Goal: Task Accomplishment & Management: Manage account settings

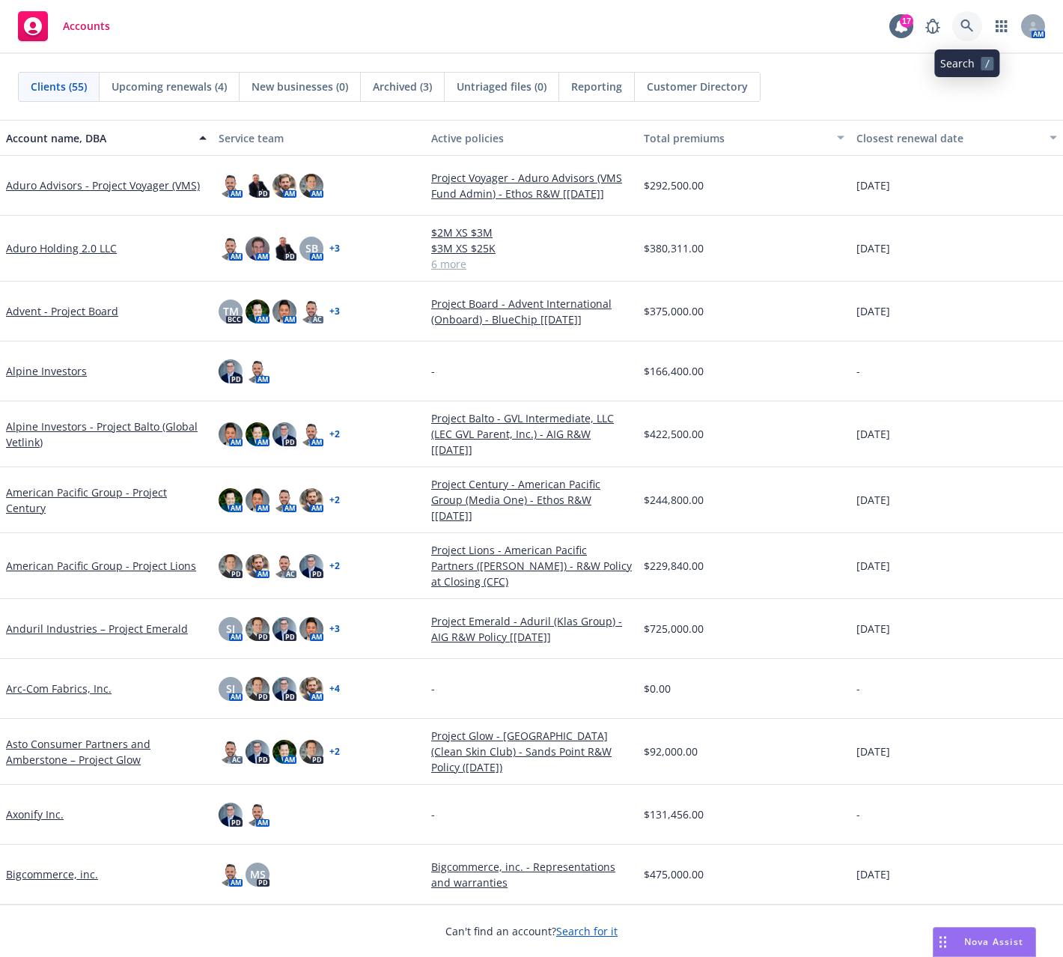
click at [963, 28] on icon at bounding box center [967, 25] width 13 height 13
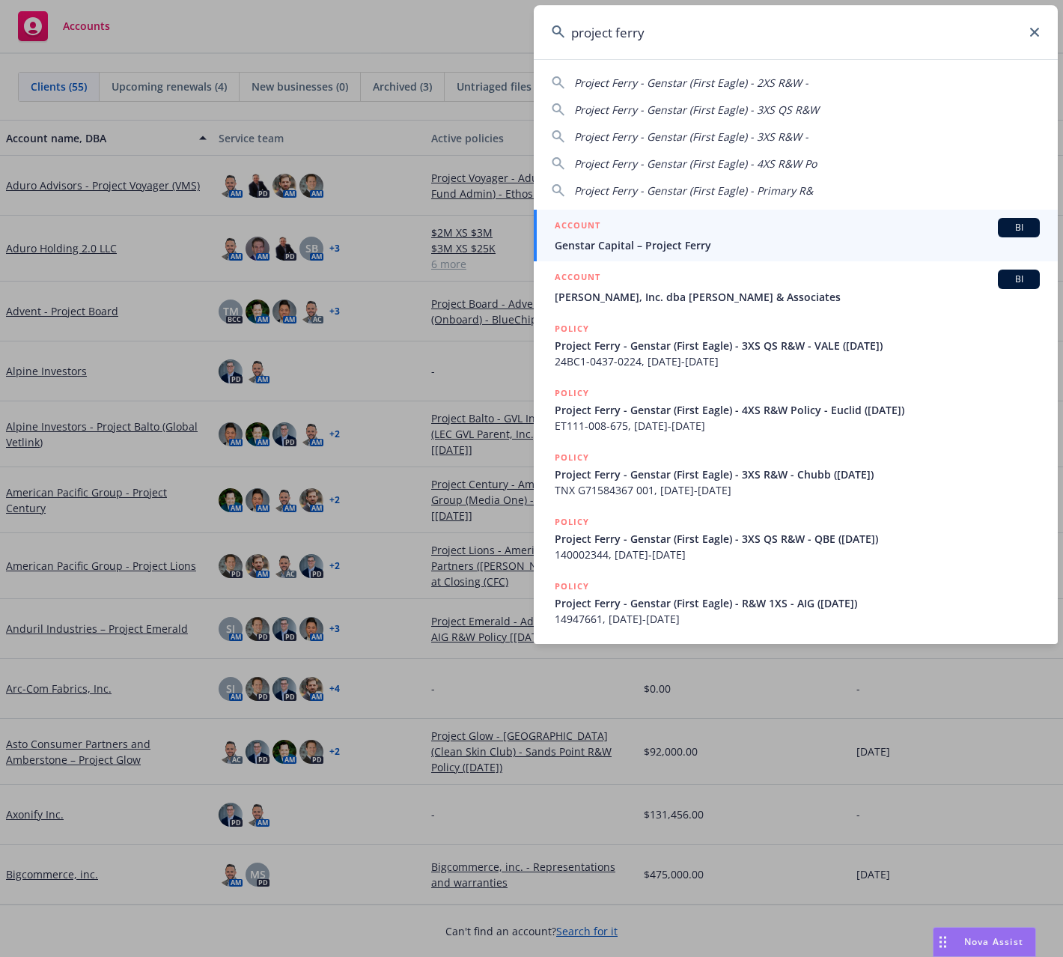
click at [807, 192] on div "Project Ferry - Genstar (First Eagle) - Primary R&" at bounding box center [796, 191] width 488 height 16
type input "Project Ferry - Genstar (First Eagle) - Primary R&"
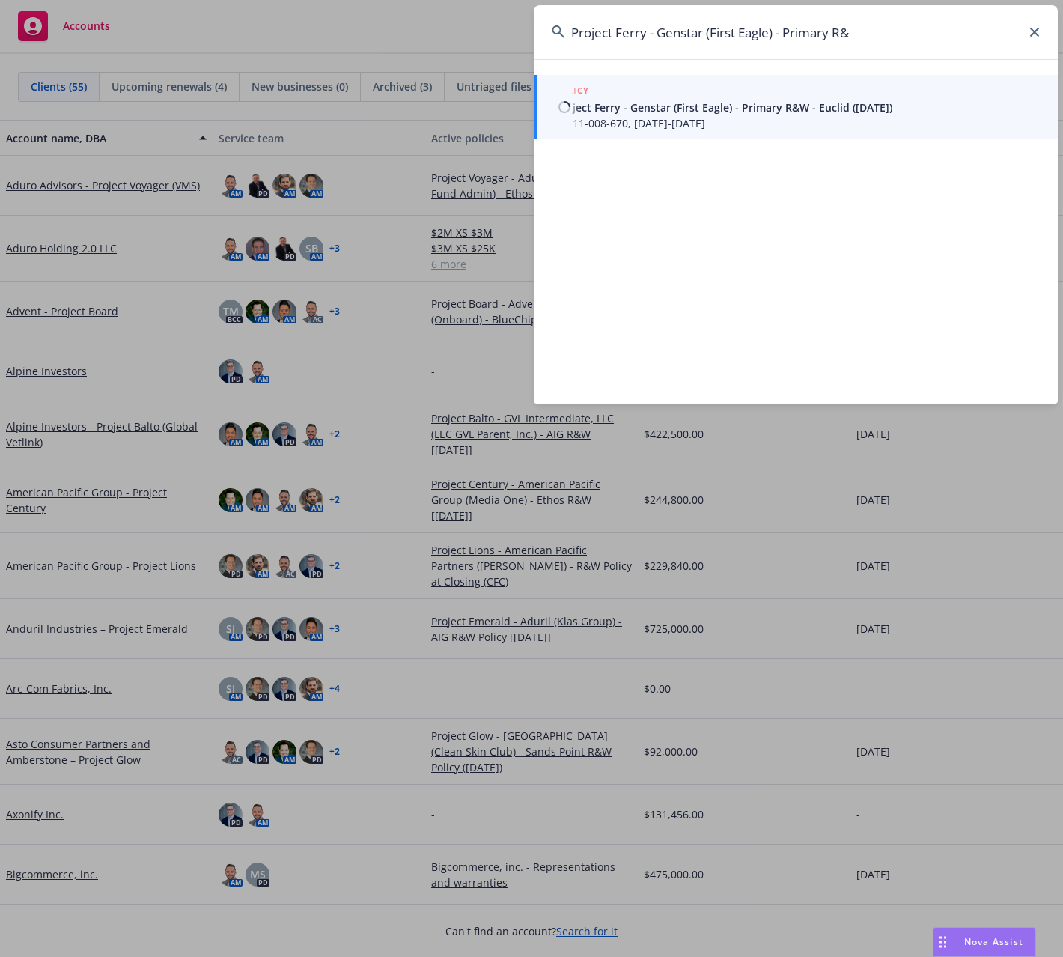
click at [731, 108] on span "Project Ferry - Genstar (First Eagle) - Primary R&W - Euclid ([DATE])" at bounding box center [797, 108] width 485 height 16
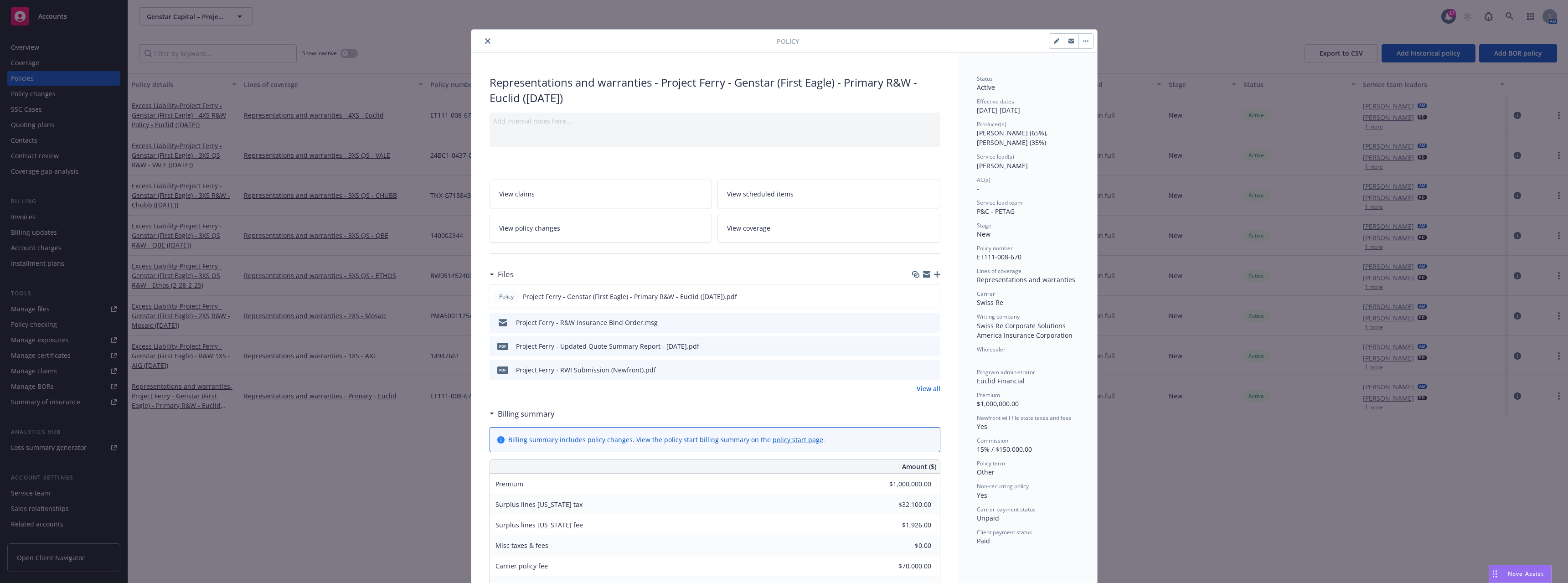
click at [647, 46] on button "button" at bounding box center [1086, 41] width 15 height 15
click at [647, 397] on div "Files Policy Project Ferry - Genstar (First Eagle) - Primary R&W - Euclid ([DAT…" at bounding box center [715, 334] width 451 height 139
click at [647, 135] on span "[PERSON_NAME] (65%), [PERSON_NAME] (35%)" at bounding box center [1013, 138] width 73 height 18
click at [647, 45] on button "button" at bounding box center [1057, 41] width 15 height 15
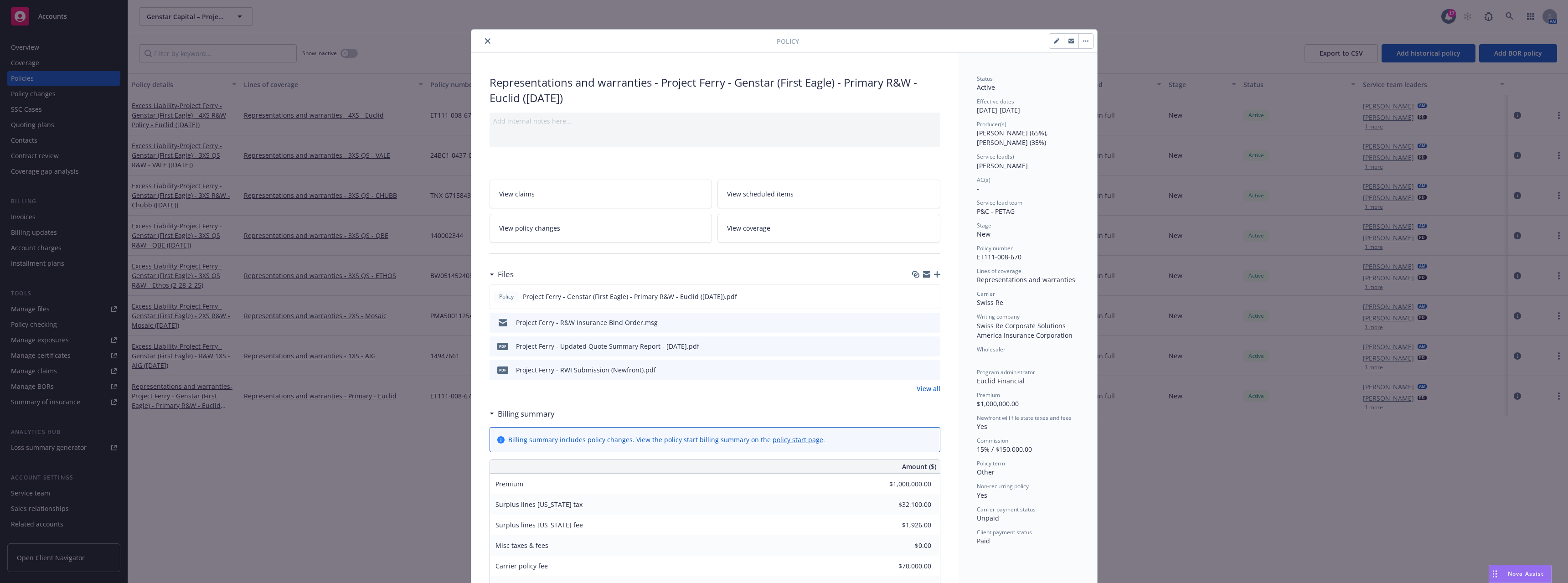
select select "NEW"
select select "other"
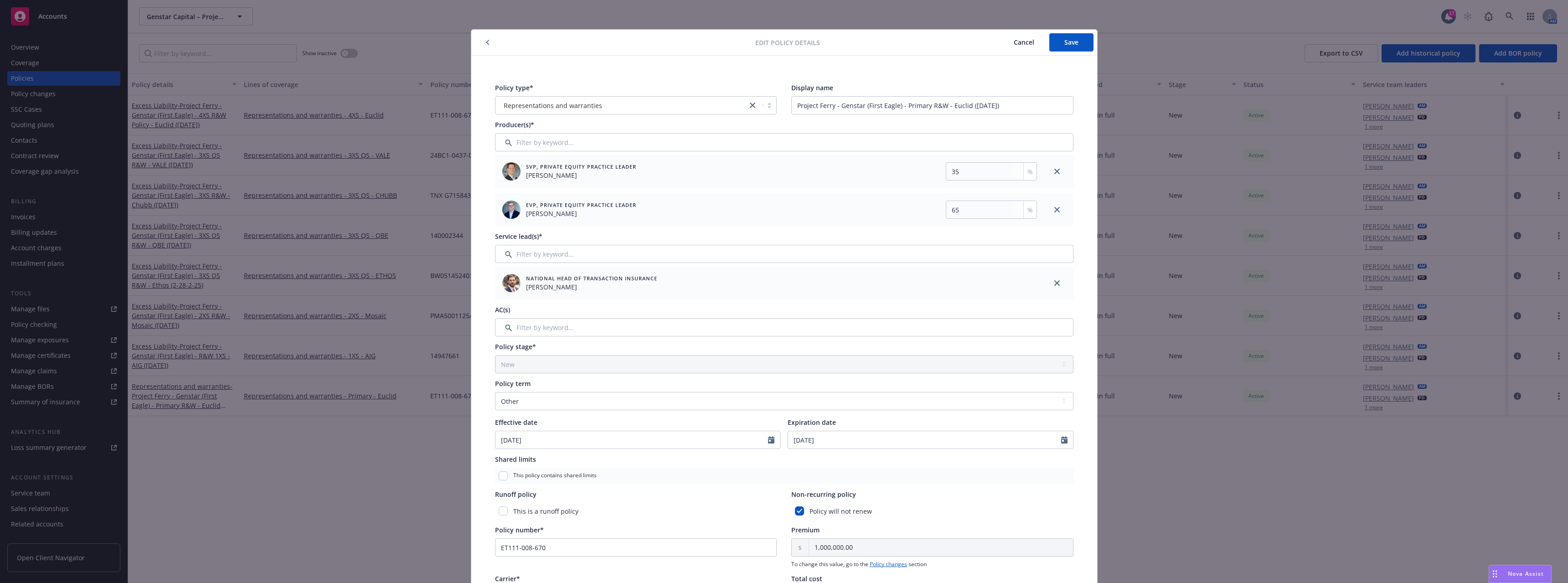
click at [647, 43] on span "Cancel" at bounding box center [1024, 42] width 21 height 9
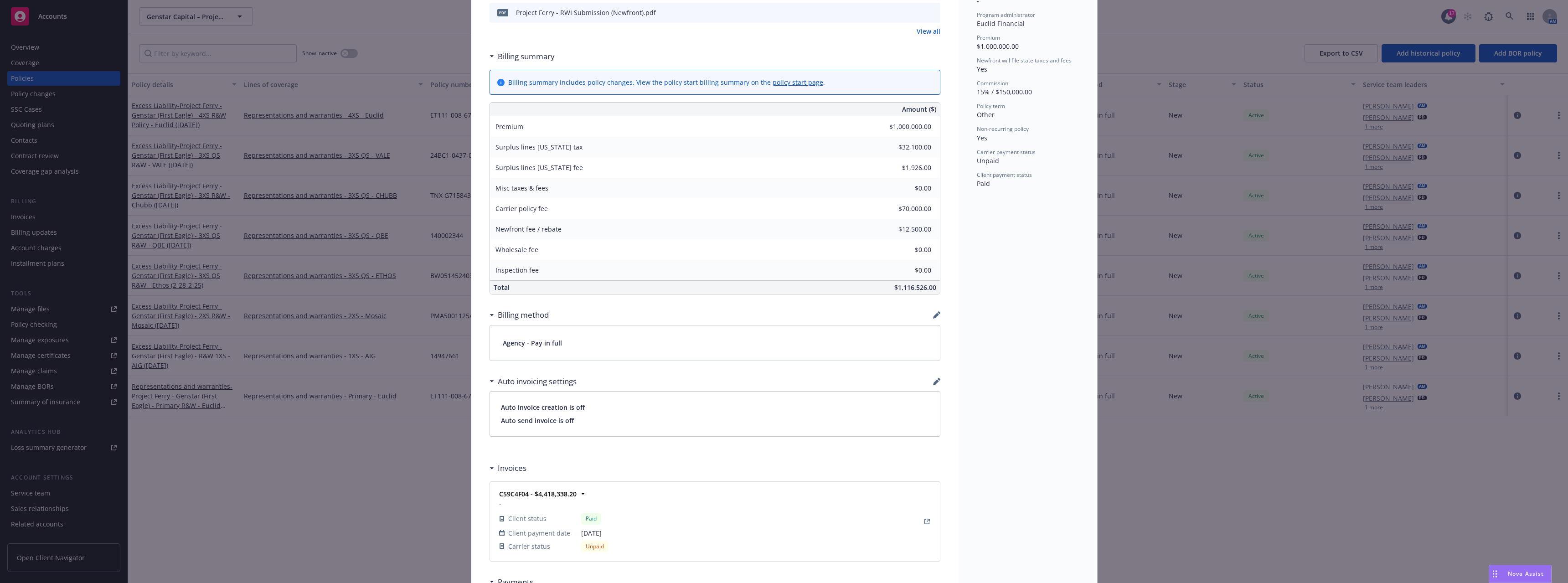
scroll to position [356, 0]
drag, startPoint x: 933, startPoint y: 289, endPoint x: 883, endPoint y: 289, distance: 50.0
click at [647, 289] on div "$1,116,526.00" at bounding box center [783, 289] width 313 height 13
copy span "$1,116,526.00"
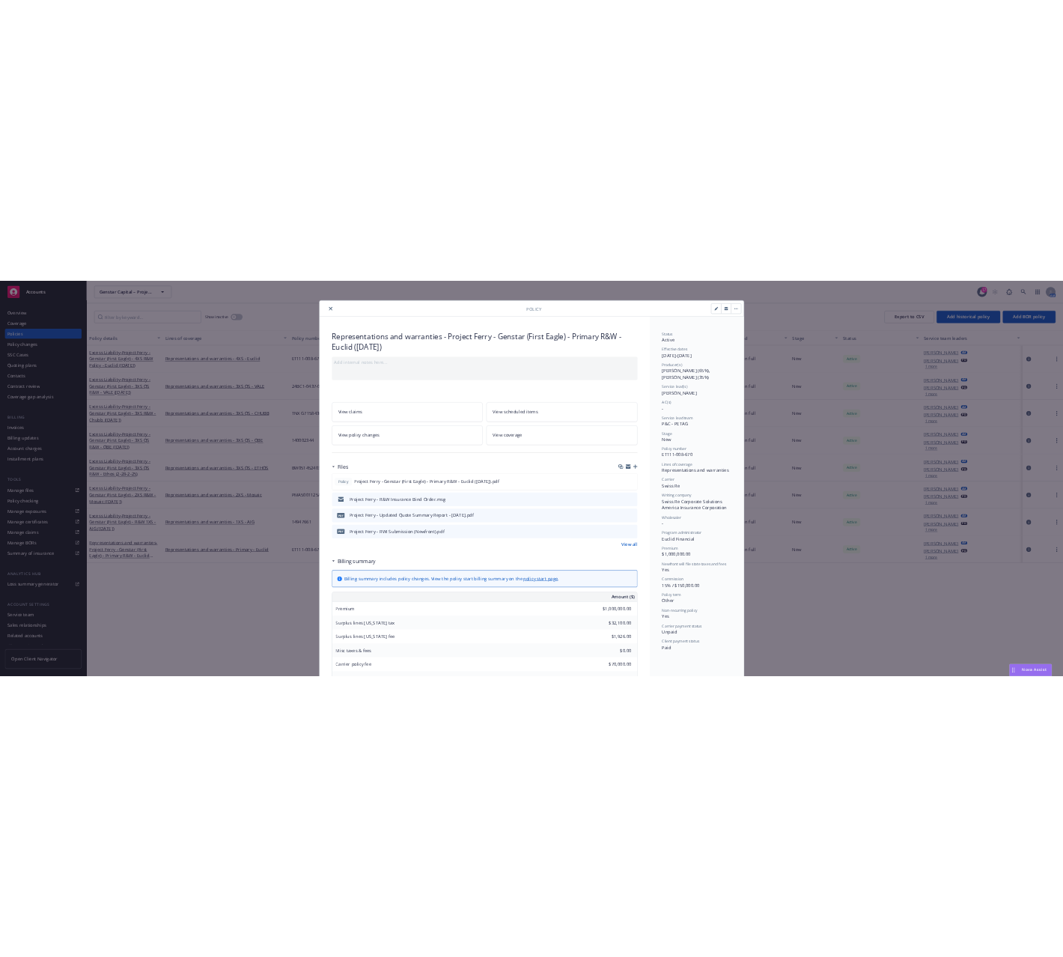
scroll to position [0, 0]
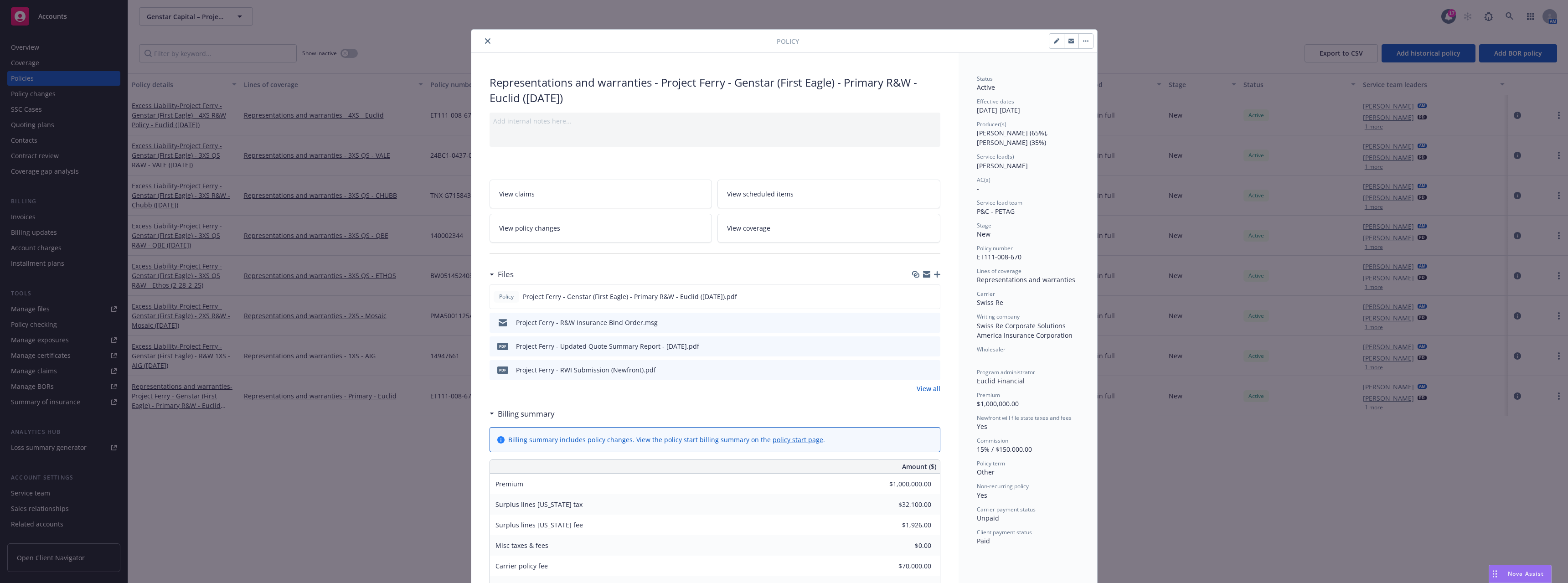
click at [647, 43] on button "button" at bounding box center [1057, 41] width 15 height 15
select select "NEW"
select select "other"
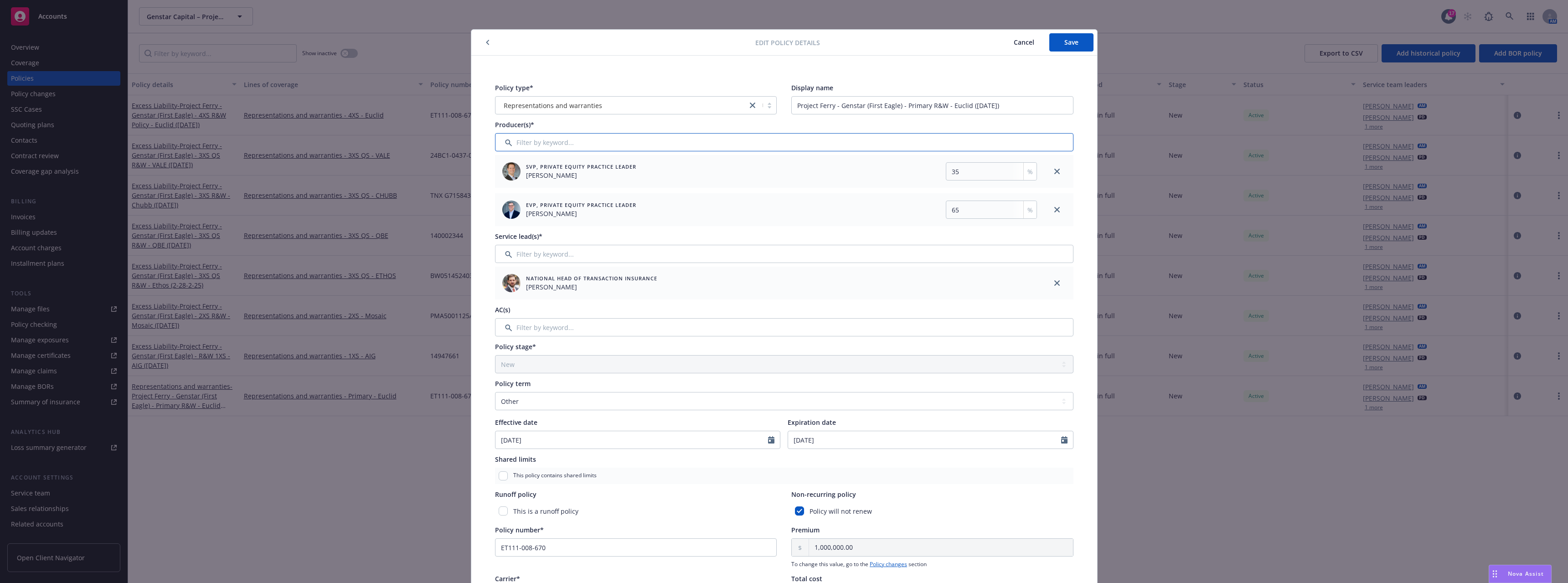
click at [570, 142] on input "Filter by keyword..." at bounding box center [784, 142] width 578 height 18
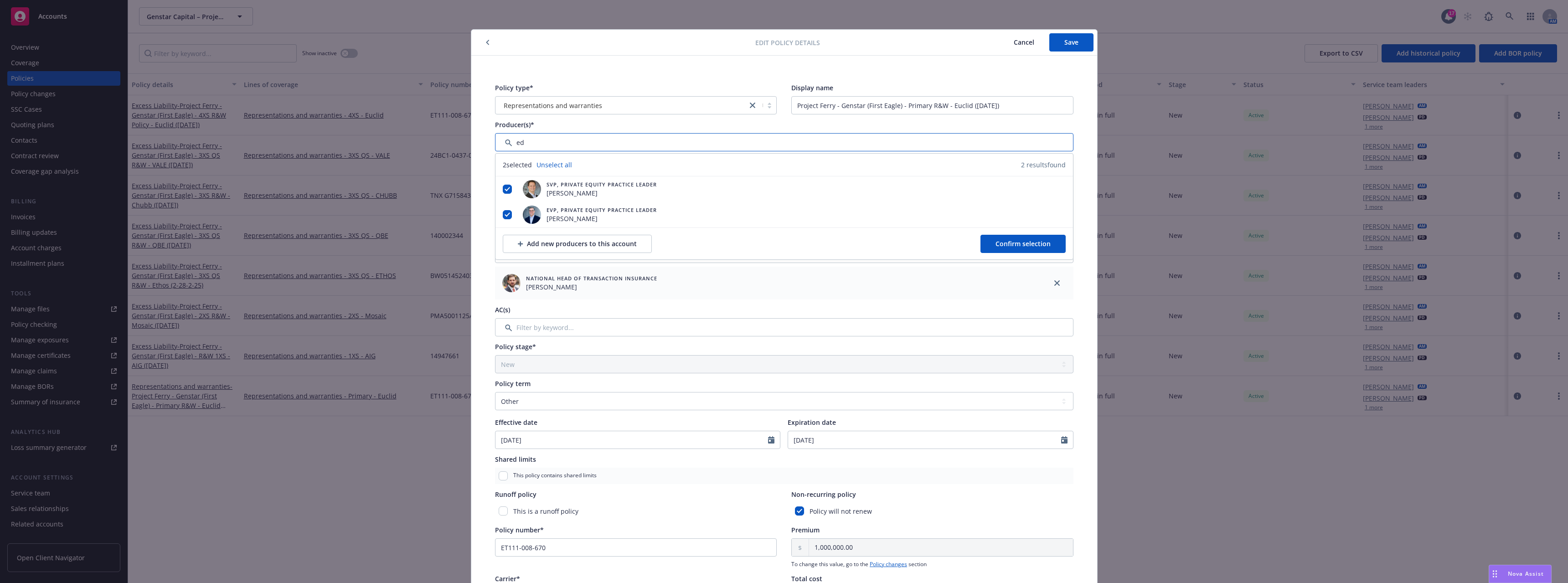
type input "e"
type input "[PERSON_NAME]"
click at [588, 244] on div "Add new producers to this account" at bounding box center [577, 243] width 119 height 17
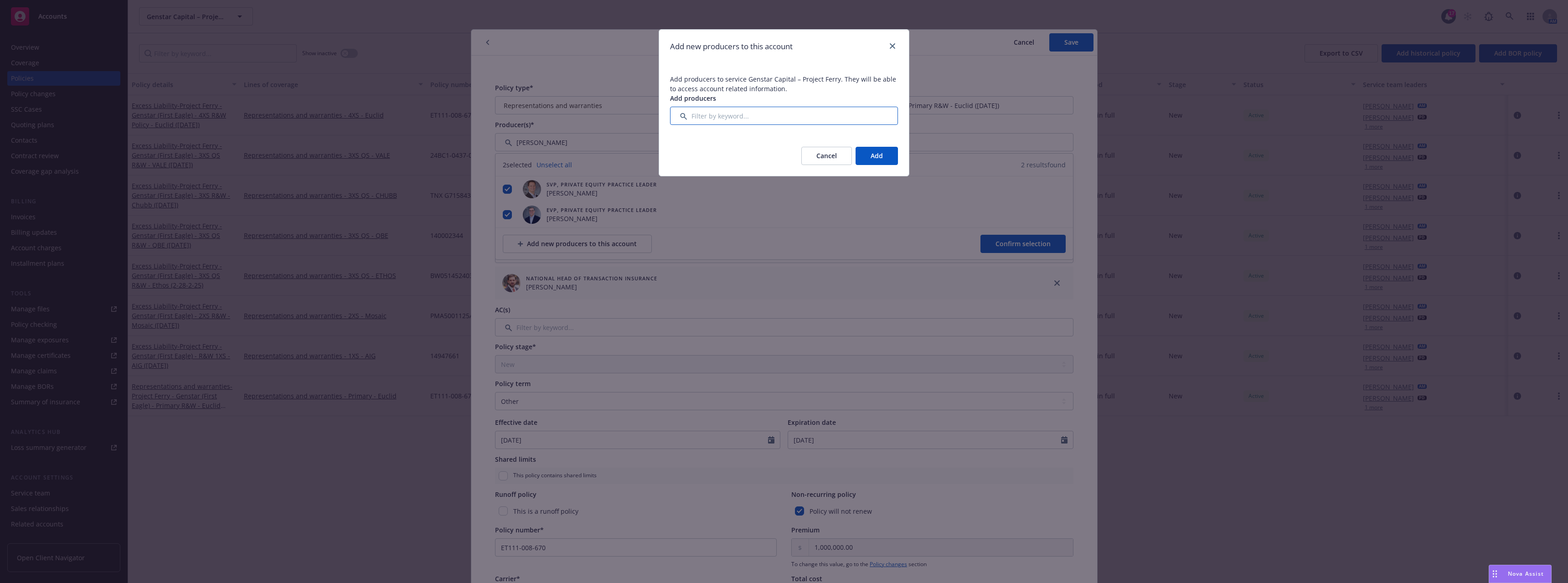
click at [647, 114] on input "Filter by keyword..." at bounding box center [784, 116] width 228 height 18
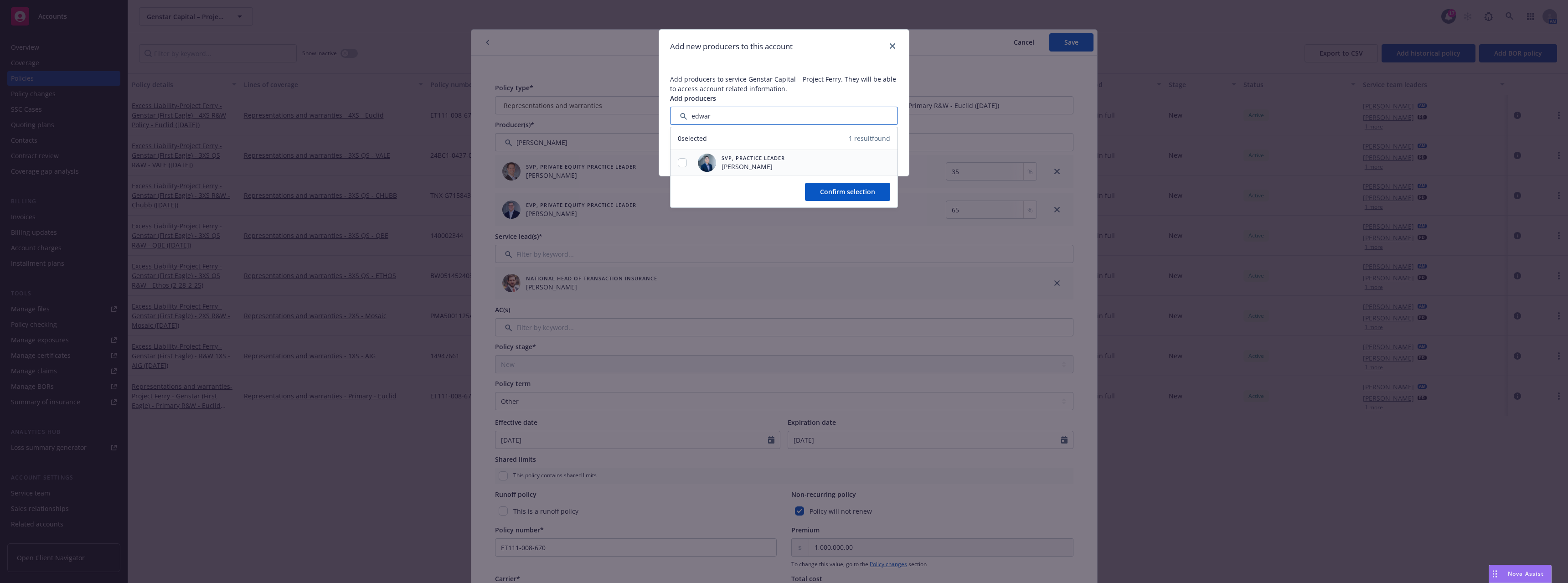
type input "edwar"
click at [647, 155] on div "SVP, Practice Leader [PERSON_NAME]" at bounding box center [784, 162] width 227 height 26
click at [647, 162] on input "checkbox" at bounding box center [682, 162] width 9 height 9
checkbox input "true"
click at [647, 192] on span "Confirm selection" at bounding box center [847, 192] width 55 height 9
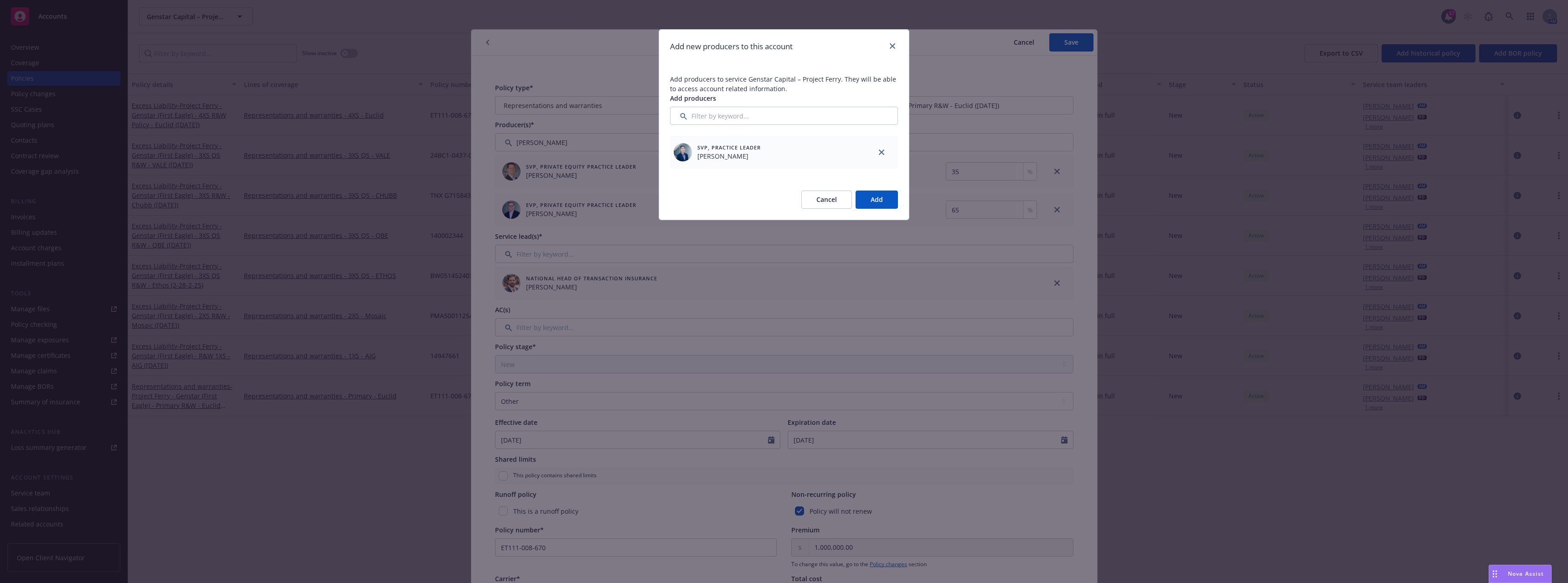
click at [647, 200] on button "Add" at bounding box center [877, 200] width 43 height 18
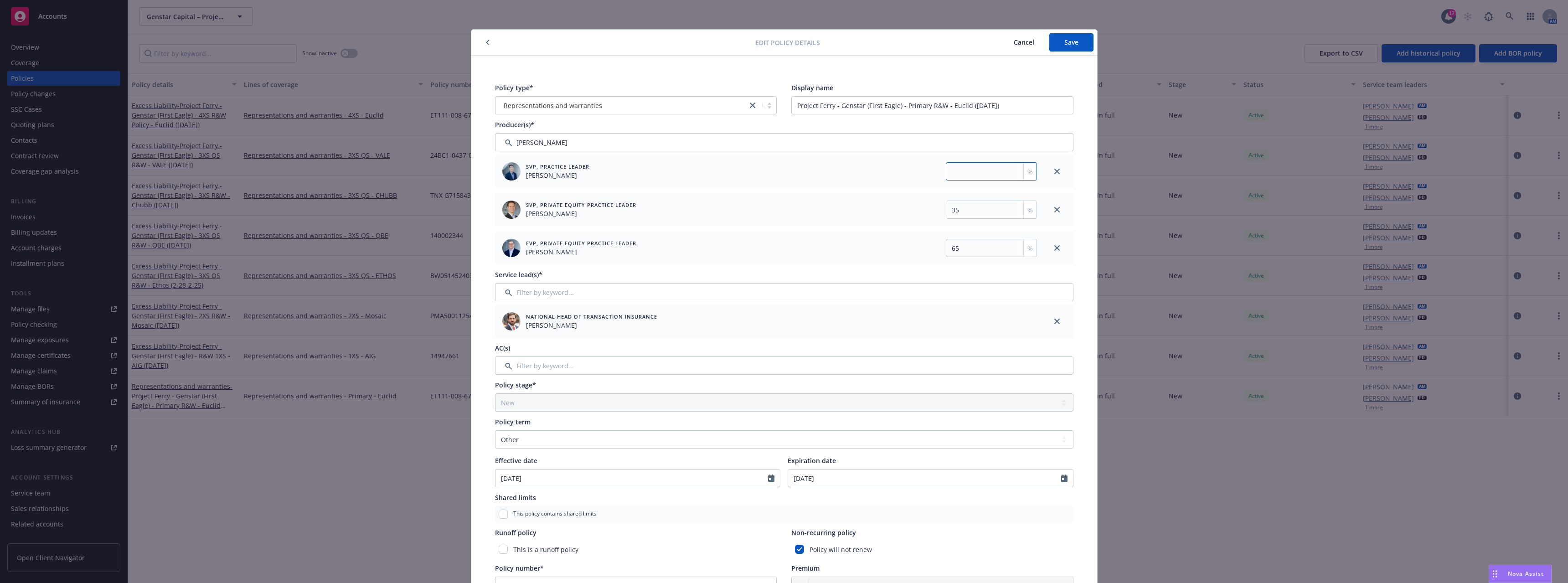
click at [647, 173] on input "number" at bounding box center [992, 172] width 91 height 18
paste input "4.03"
type input "4.03"
click at [647, 201] on div "35 %" at bounding box center [903, 209] width 267 height 18
click at [647, 210] on input "35" at bounding box center [992, 209] width 91 height 18
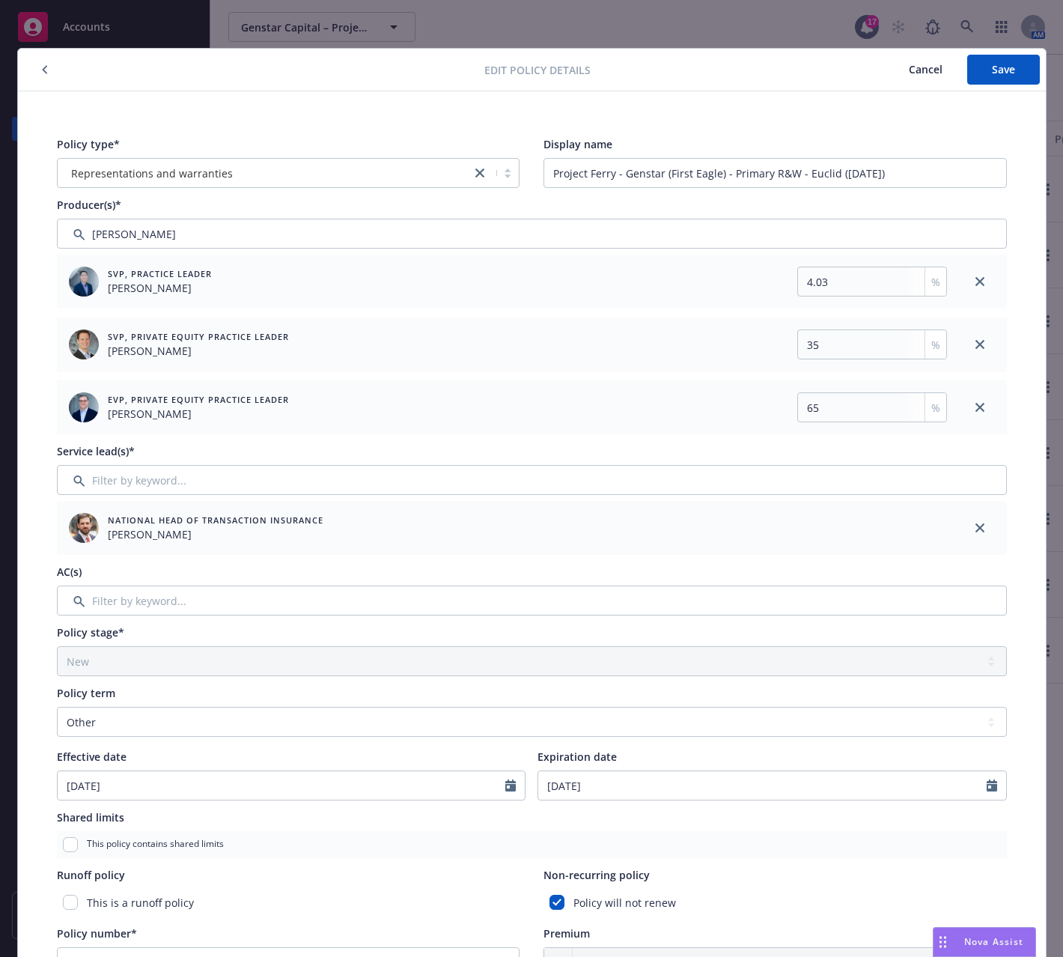
click at [912, 66] on span "Cancel" at bounding box center [926, 69] width 34 height 14
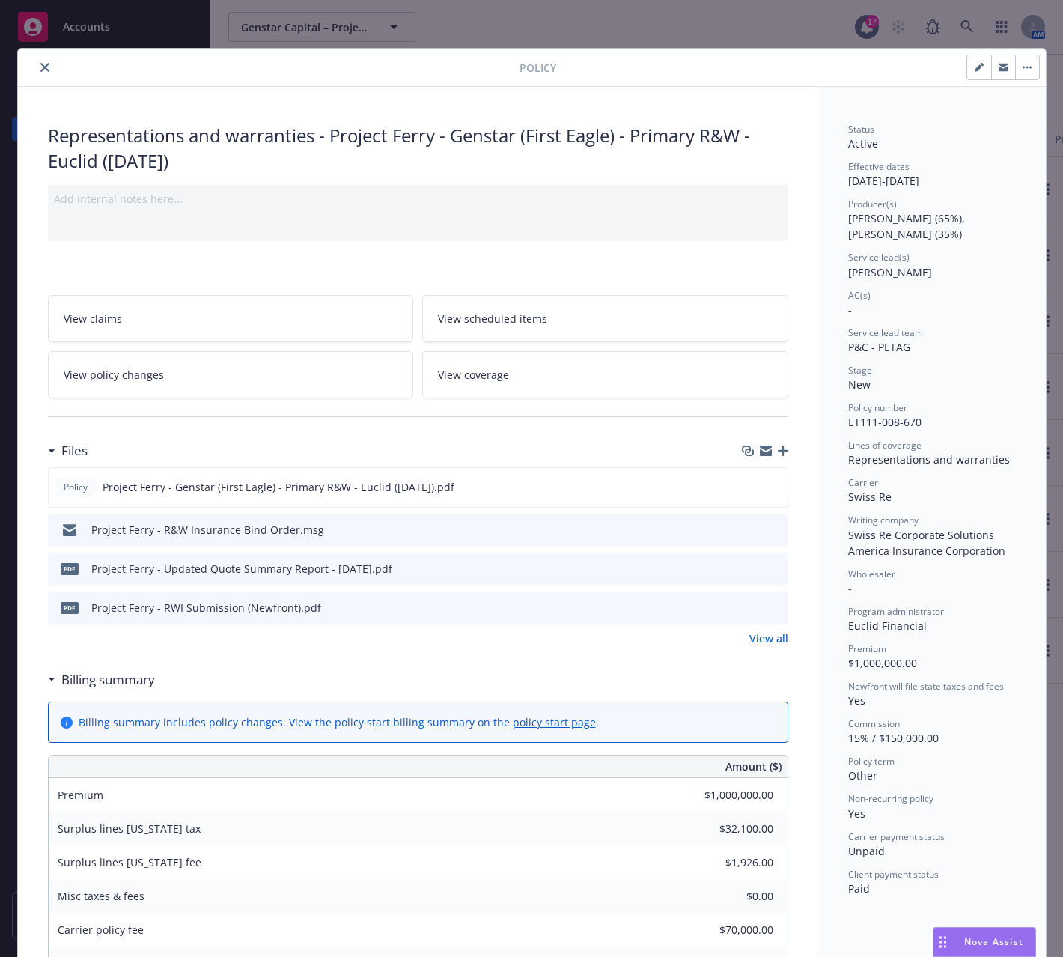
click at [975, 70] on icon "button" at bounding box center [978, 67] width 7 height 7
select select "NEW"
select select "other"
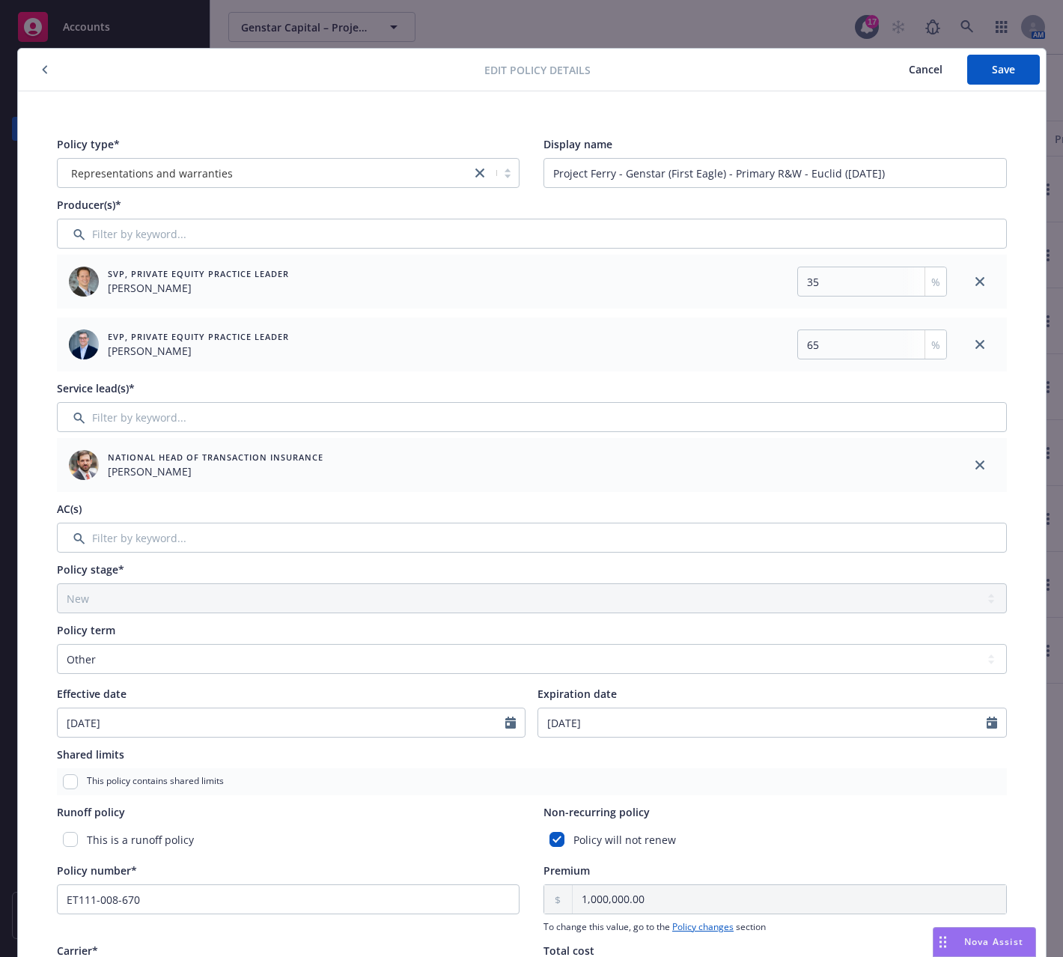
click at [915, 70] on span "Cancel" at bounding box center [926, 69] width 34 height 14
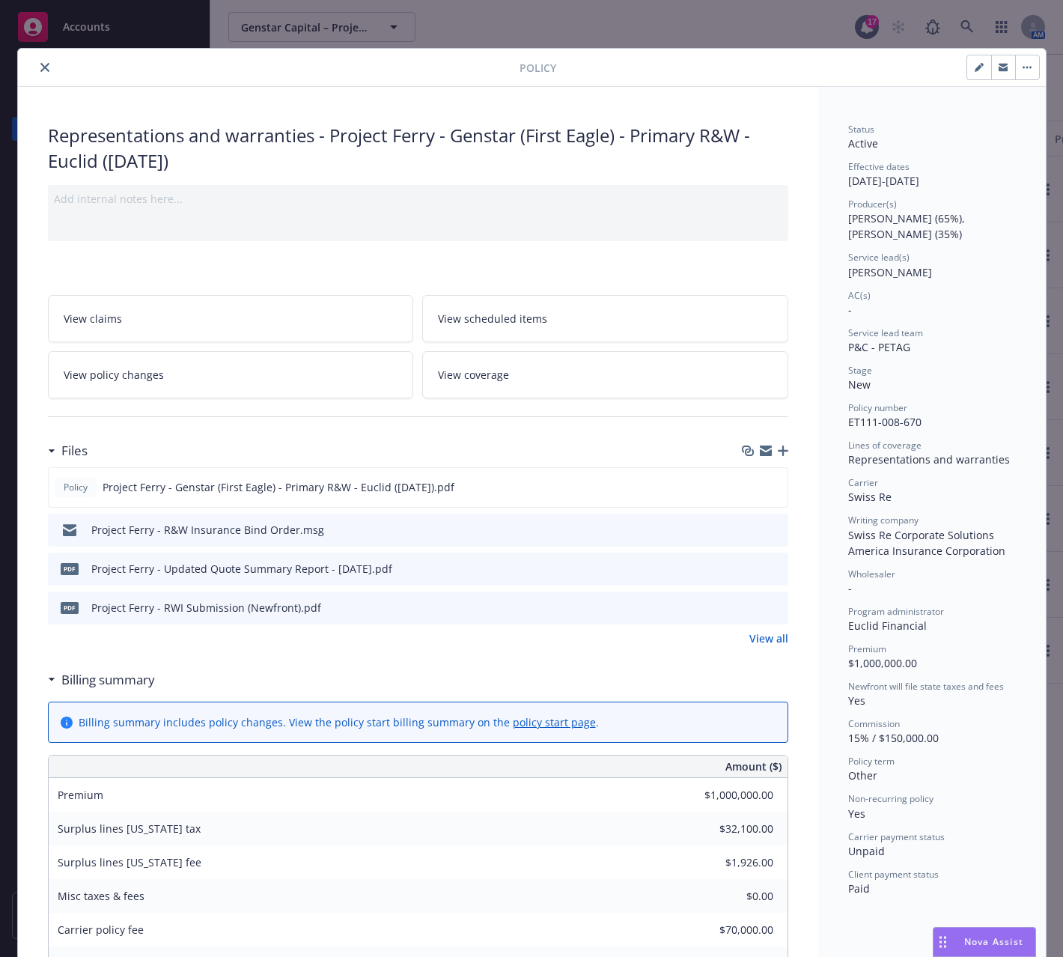
click at [979, 70] on button "button" at bounding box center [979, 67] width 24 height 24
select select "NEW"
select select "other"
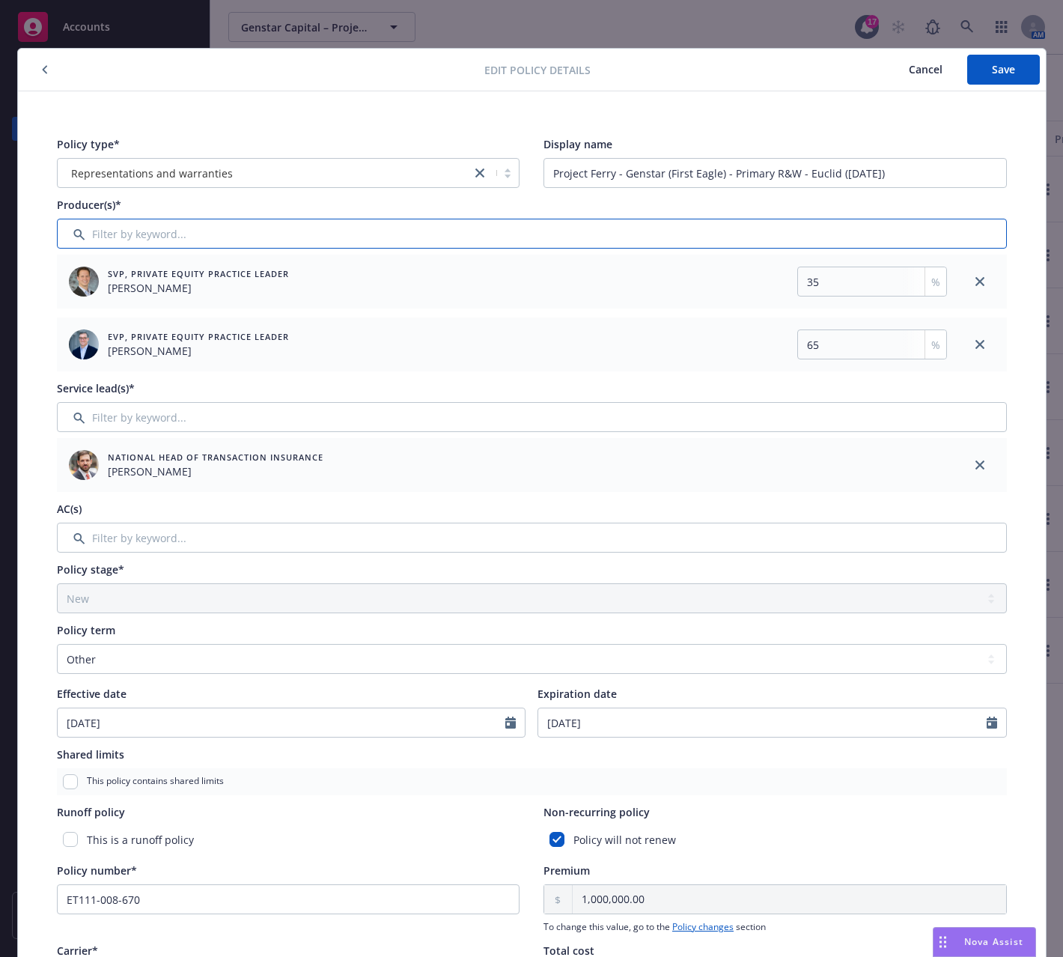
click at [425, 222] on input "Filter by keyword..." at bounding box center [532, 234] width 950 height 30
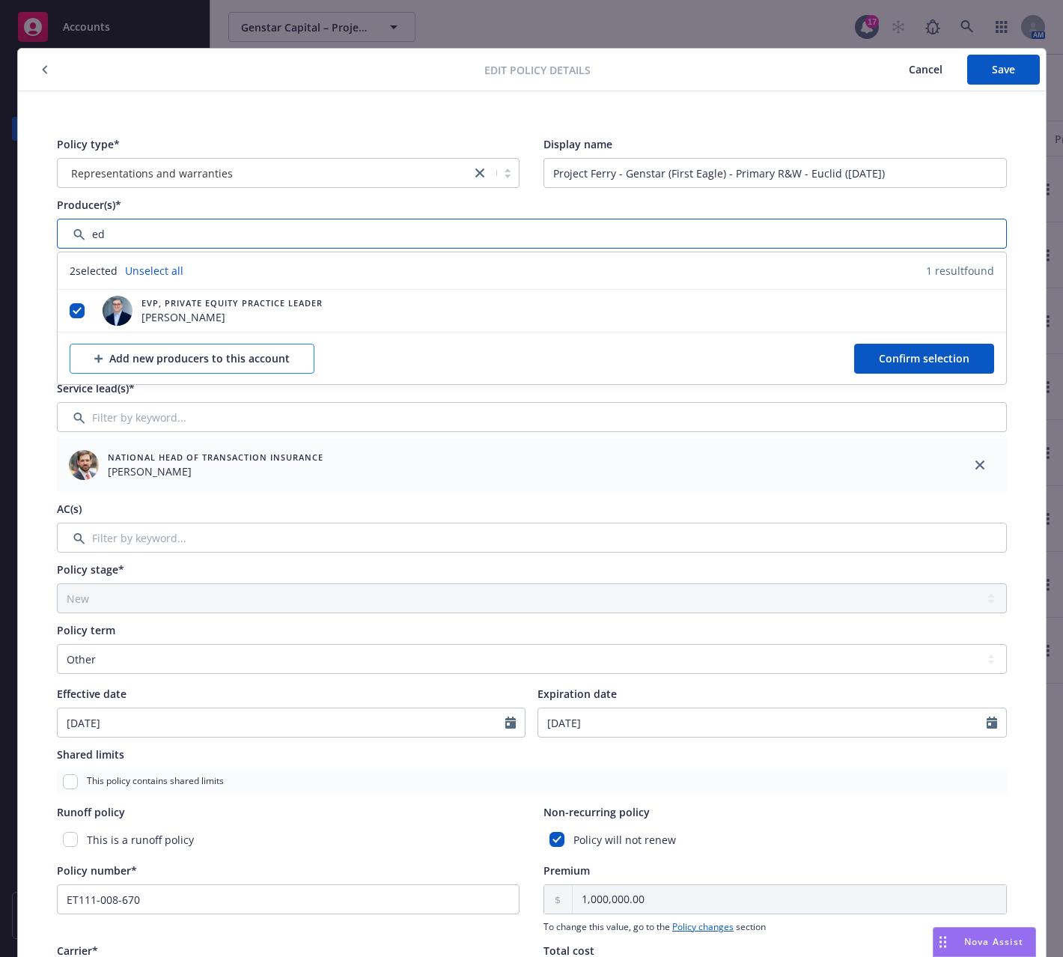
type input "ed"
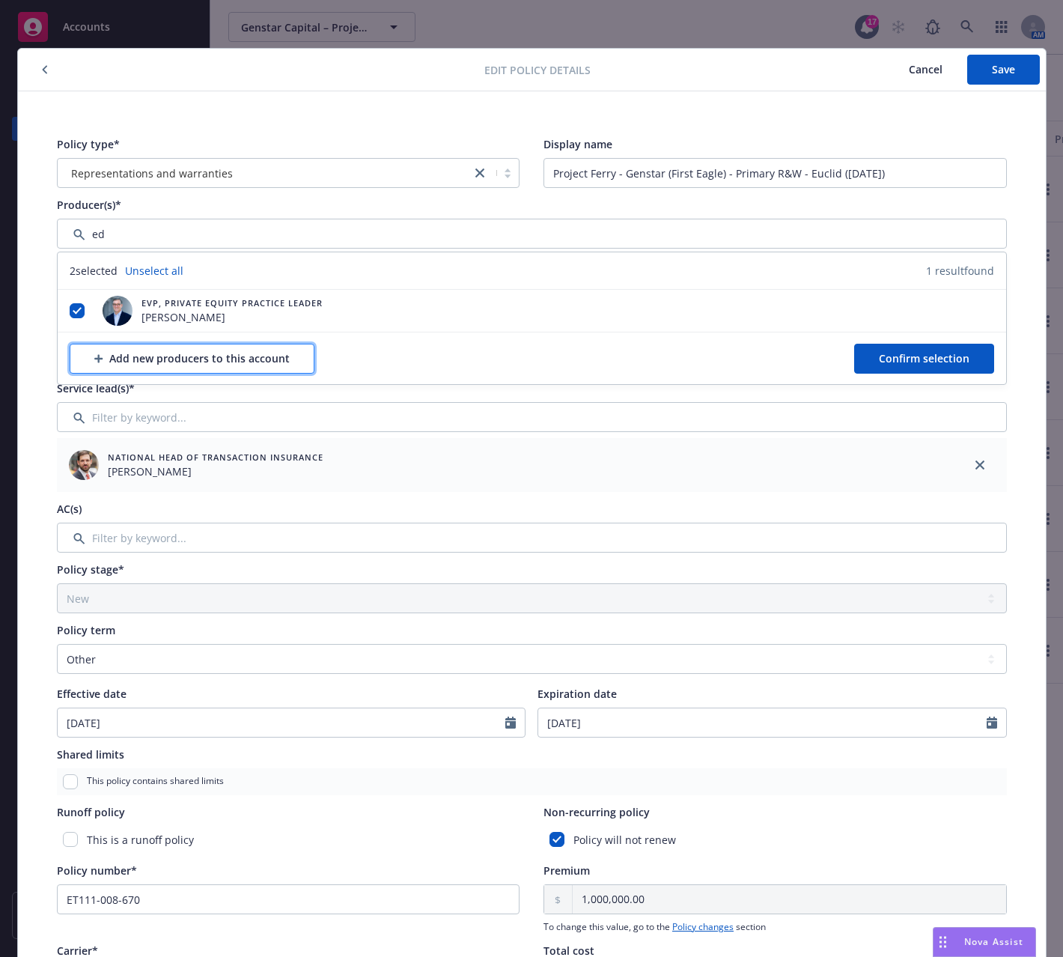
click at [157, 352] on div "Add new producers to this account" at bounding box center [191, 358] width 195 height 28
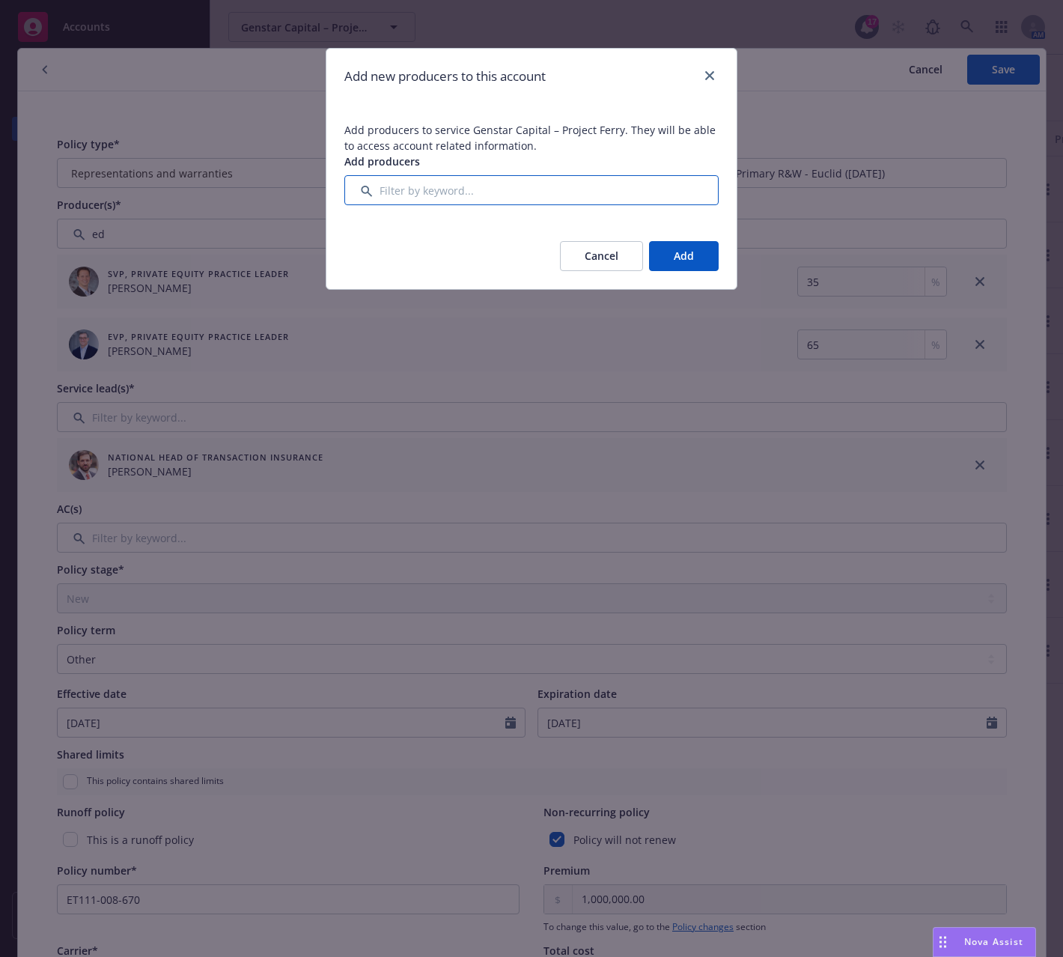
click at [408, 195] on input "Filter by keyword..." at bounding box center [531, 190] width 374 height 30
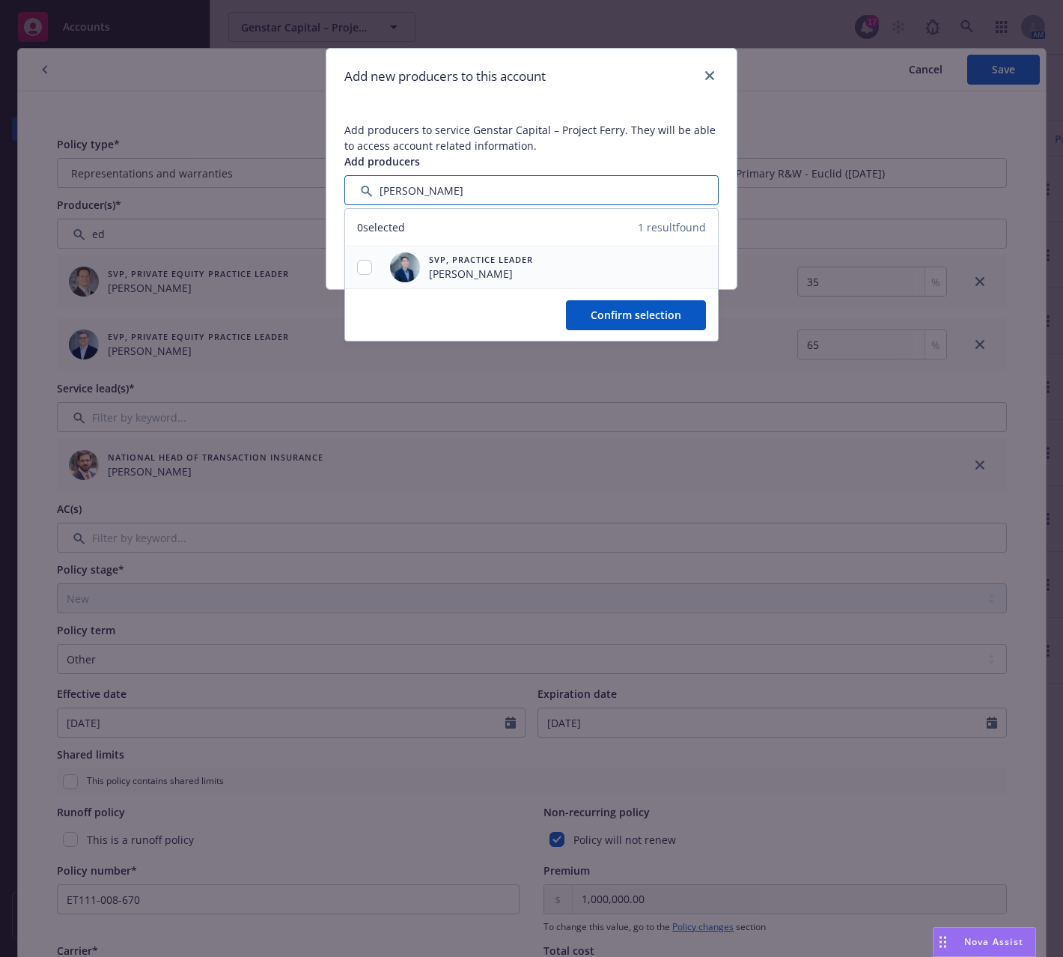
type input "[PERSON_NAME]"
click at [482, 263] on span "SVP, Practice Leader" at bounding box center [481, 259] width 104 height 13
click at [358, 270] on input "checkbox" at bounding box center [364, 267] width 15 height 15
checkbox input "true"
click at [628, 318] on span "Confirm selection" at bounding box center [636, 315] width 91 height 14
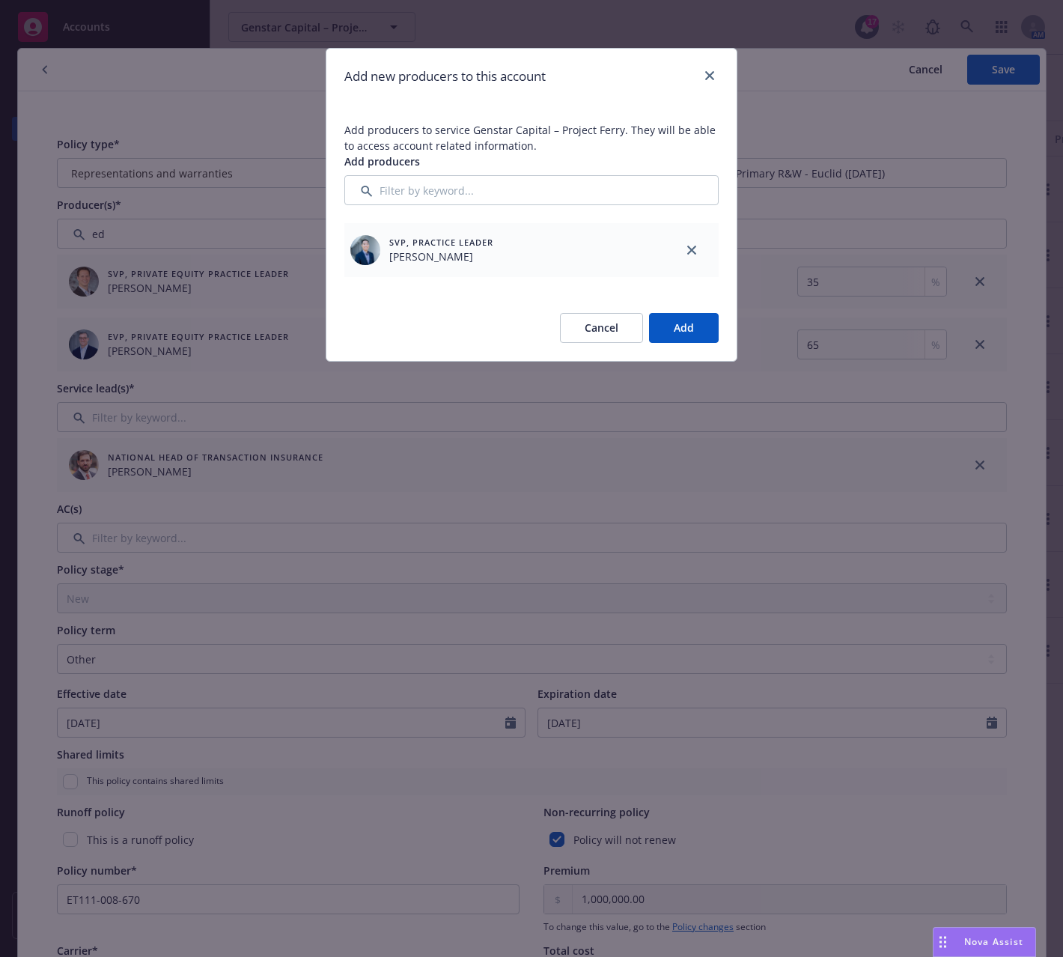
click at [669, 324] on button "Add" at bounding box center [684, 328] width 70 height 30
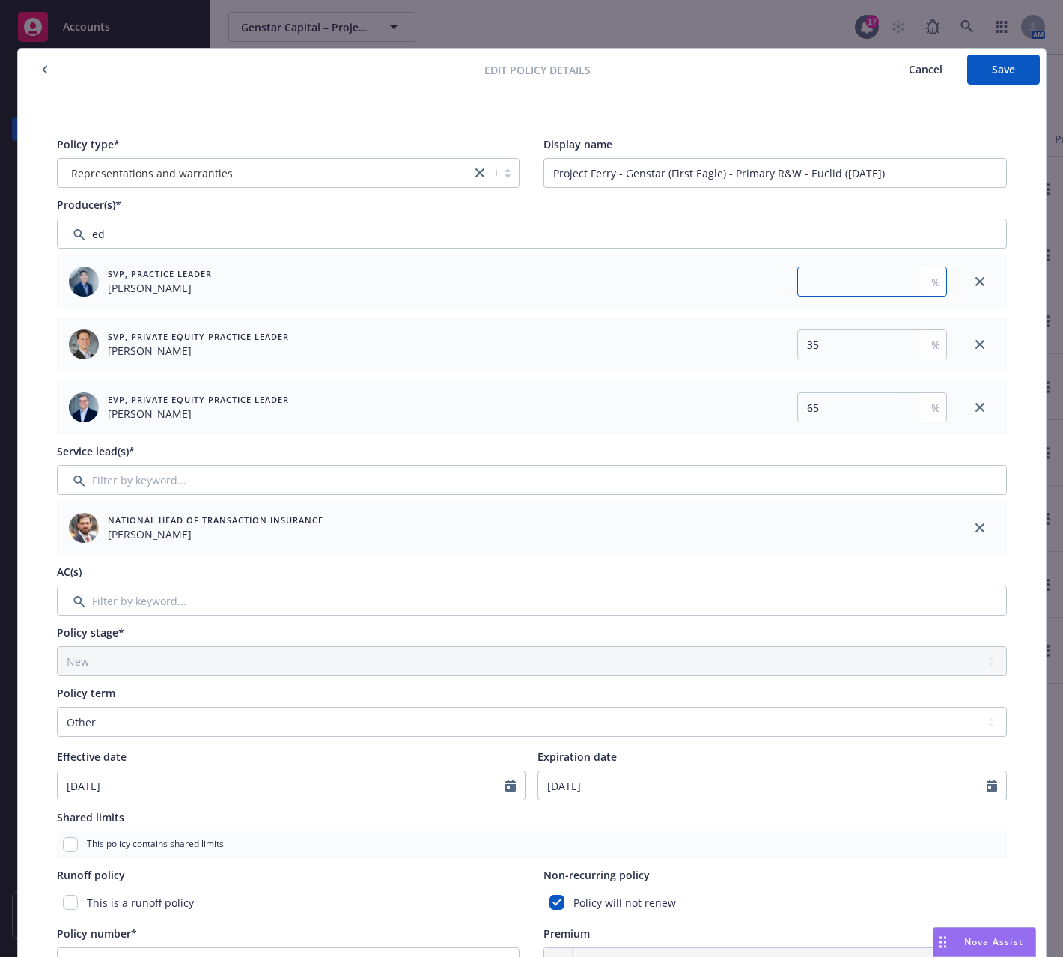
click at [839, 282] on input "number" at bounding box center [873, 282] width 150 height 30
type input "4.03"
click at [854, 335] on input "35" at bounding box center [873, 344] width 150 height 30
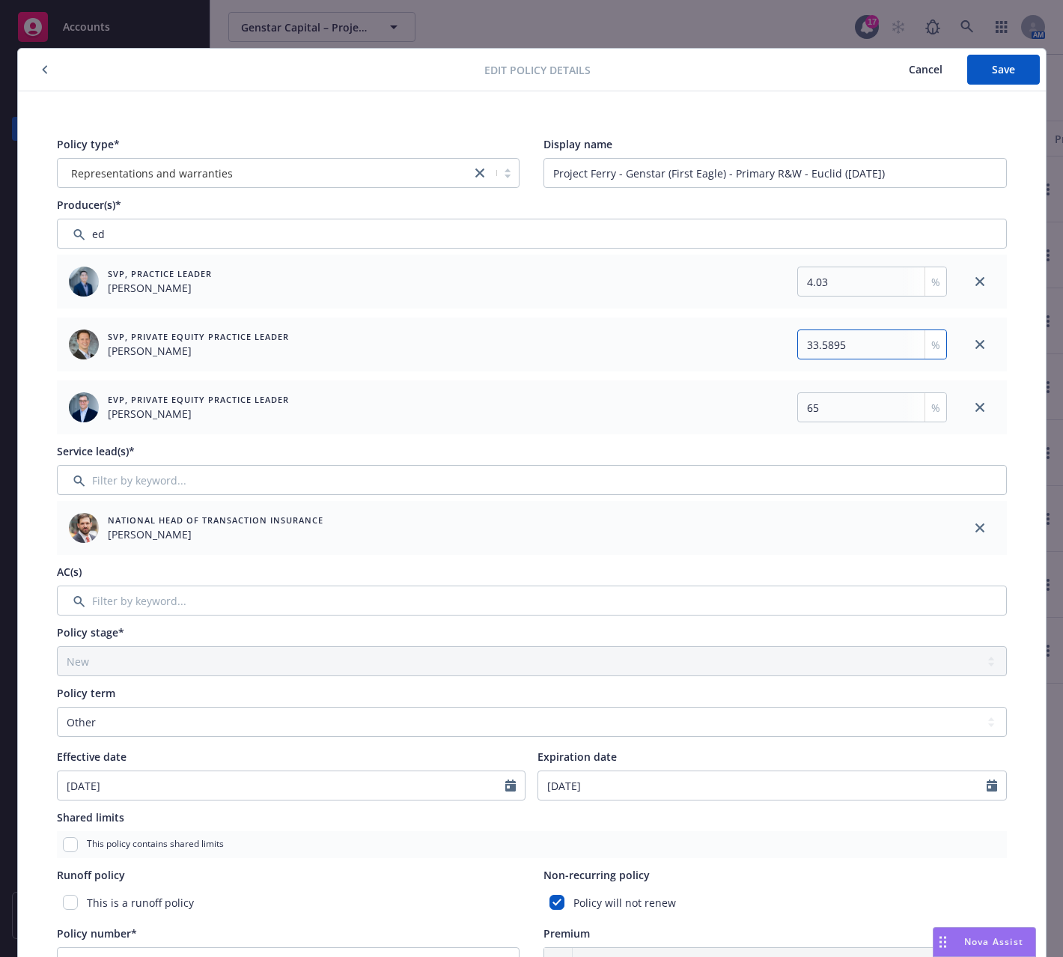
type input "33.5895"
click at [856, 409] on input "65" at bounding box center [873, 407] width 150 height 30
click at [857, 409] on input "65" at bounding box center [873, 407] width 150 height 30
type input "62.3805"
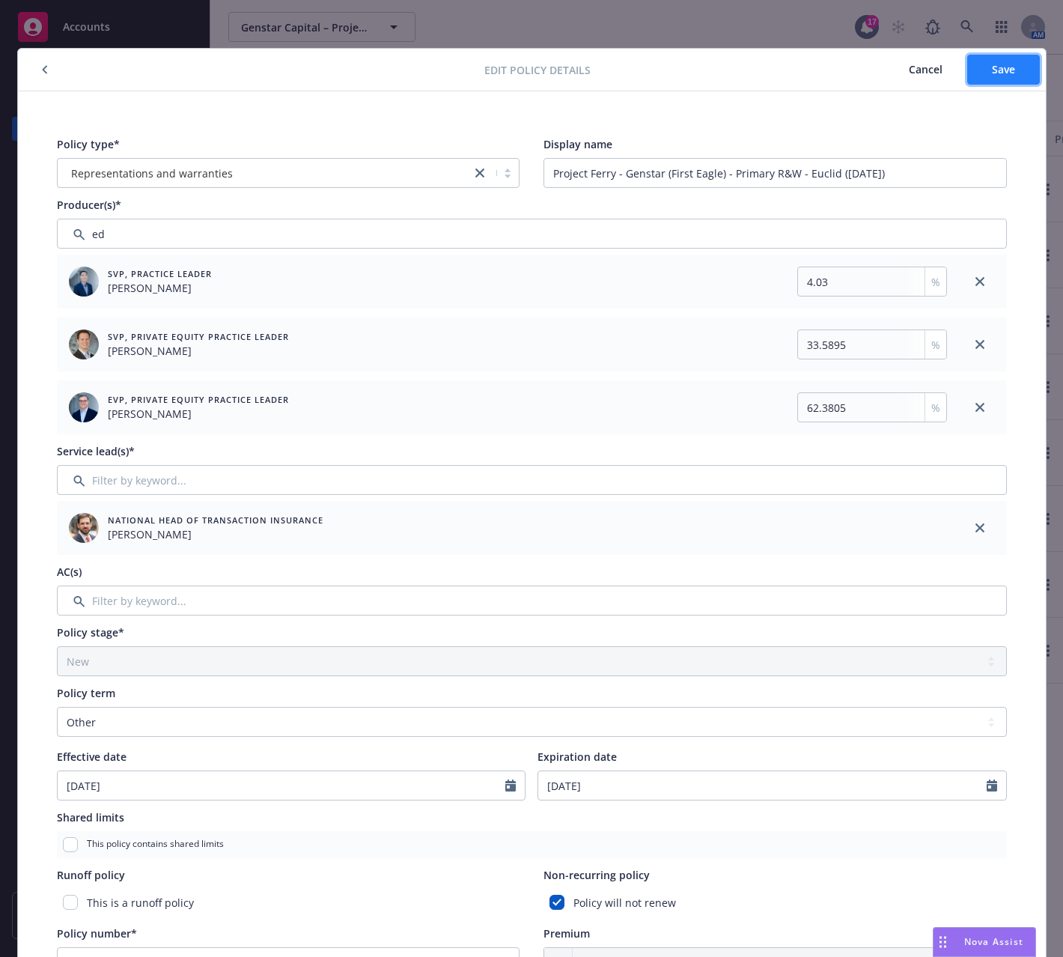
click at [994, 67] on span "Save" at bounding box center [1003, 69] width 23 height 14
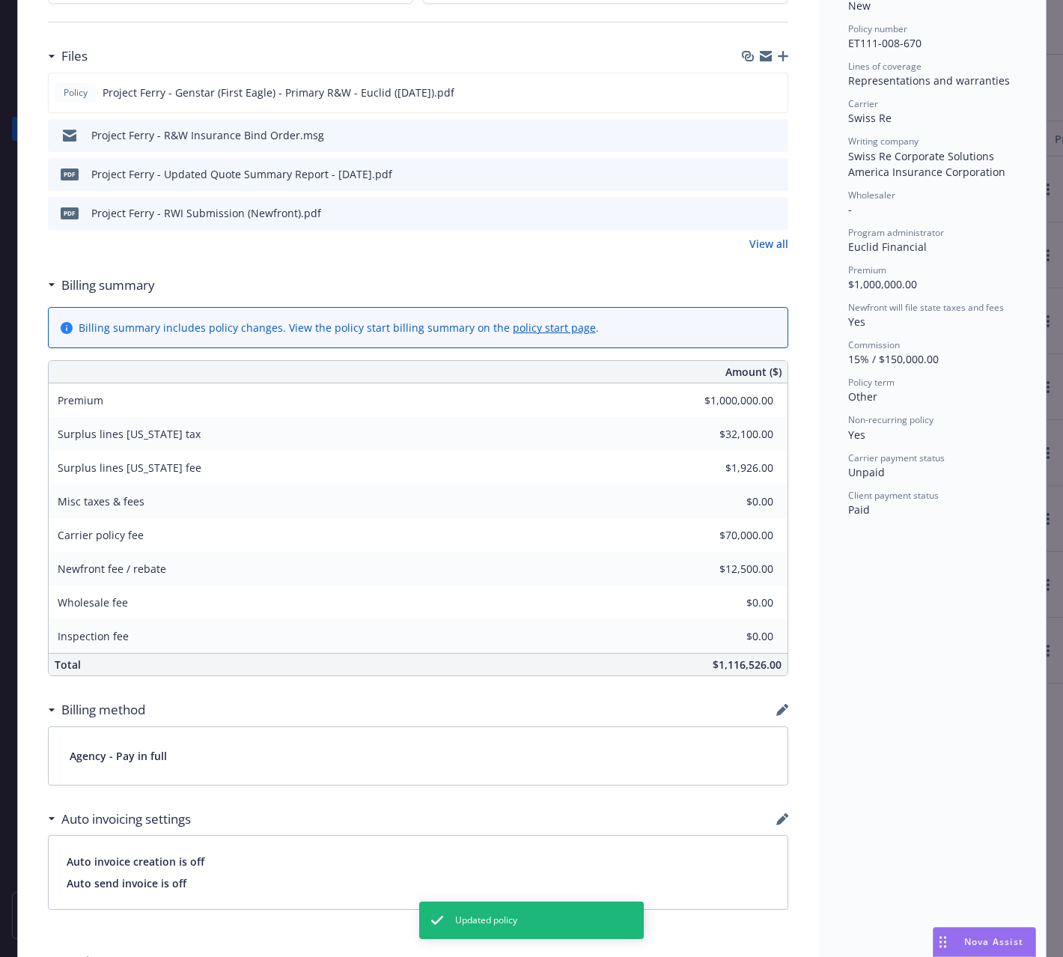
scroll to position [524, 0]
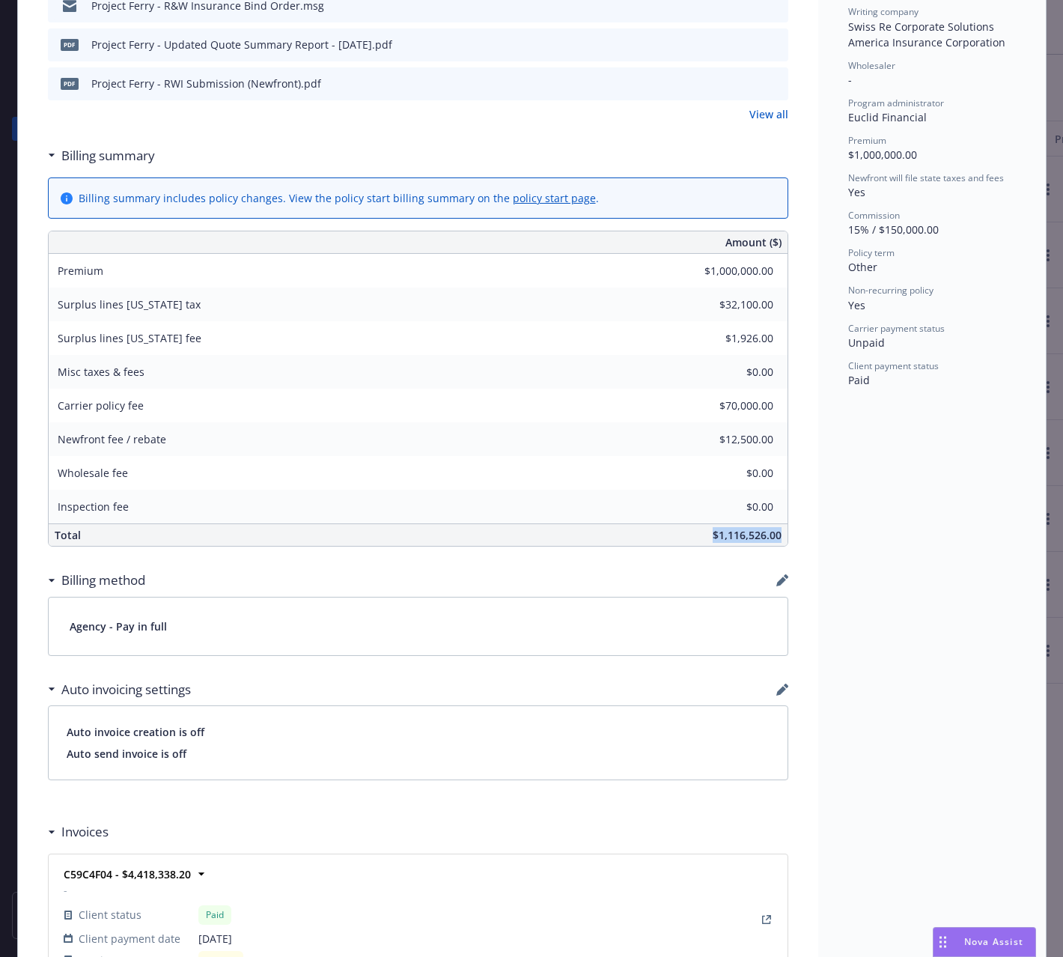
drag, startPoint x: 700, startPoint y: 536, endPoint x: 780, endPoint y: 534, distance: 79.4
click at [780, 534] on div "$1,116,526.00" at bounding box center [530, 535] width 514 height 22
copy span "$1,116,526.00"
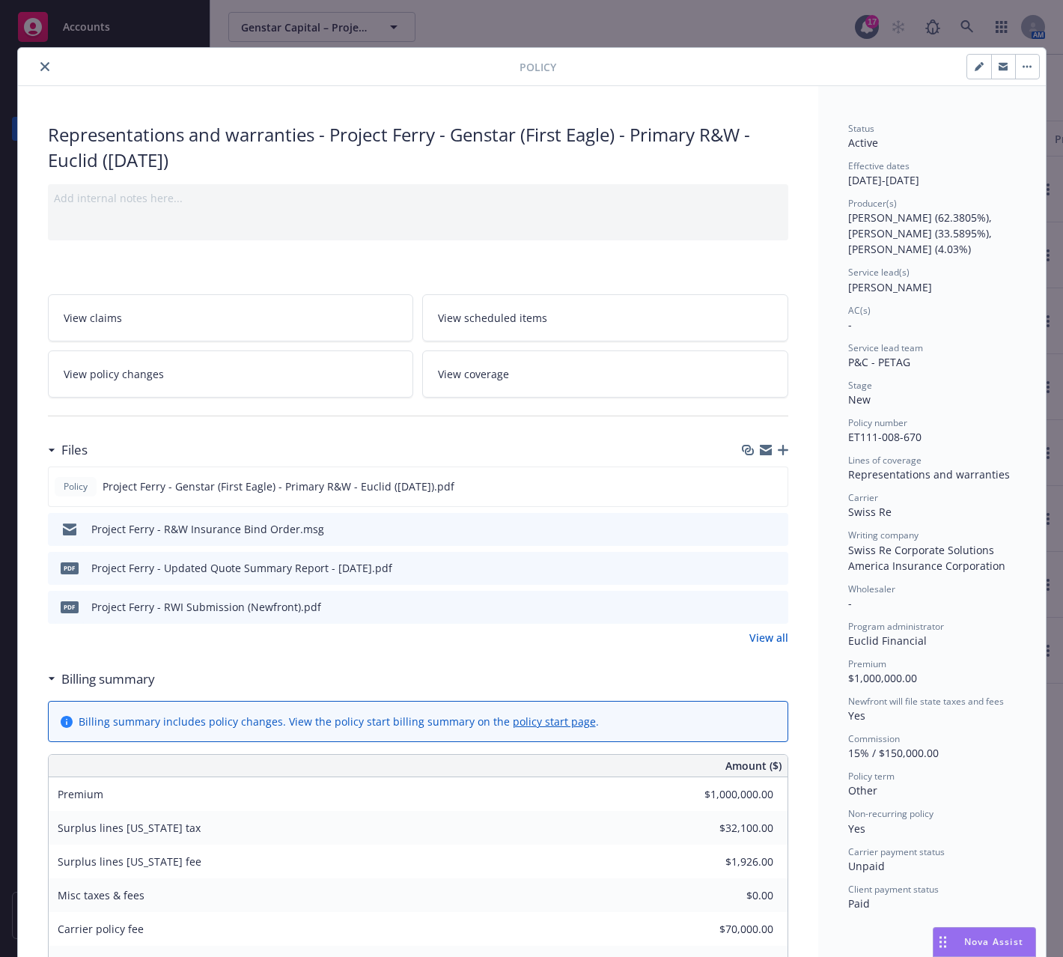
scroll to position [0, 0]
click at [979, 69] on button "button" at bounding box center [979, 67] width 24 height 24
select select "NEW"
select select "other"
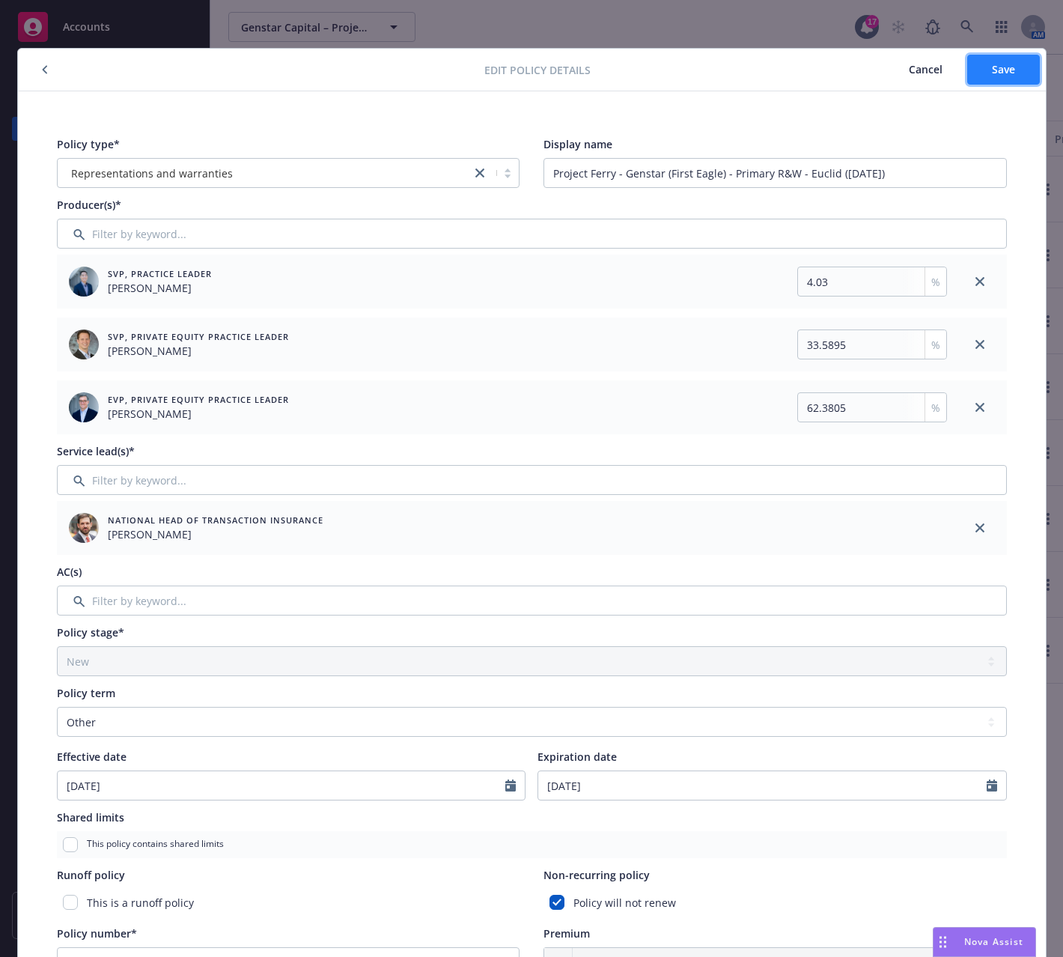
click at [1012, 73] on button "Save" at bounding box center [1003, 70] width 73 height 30
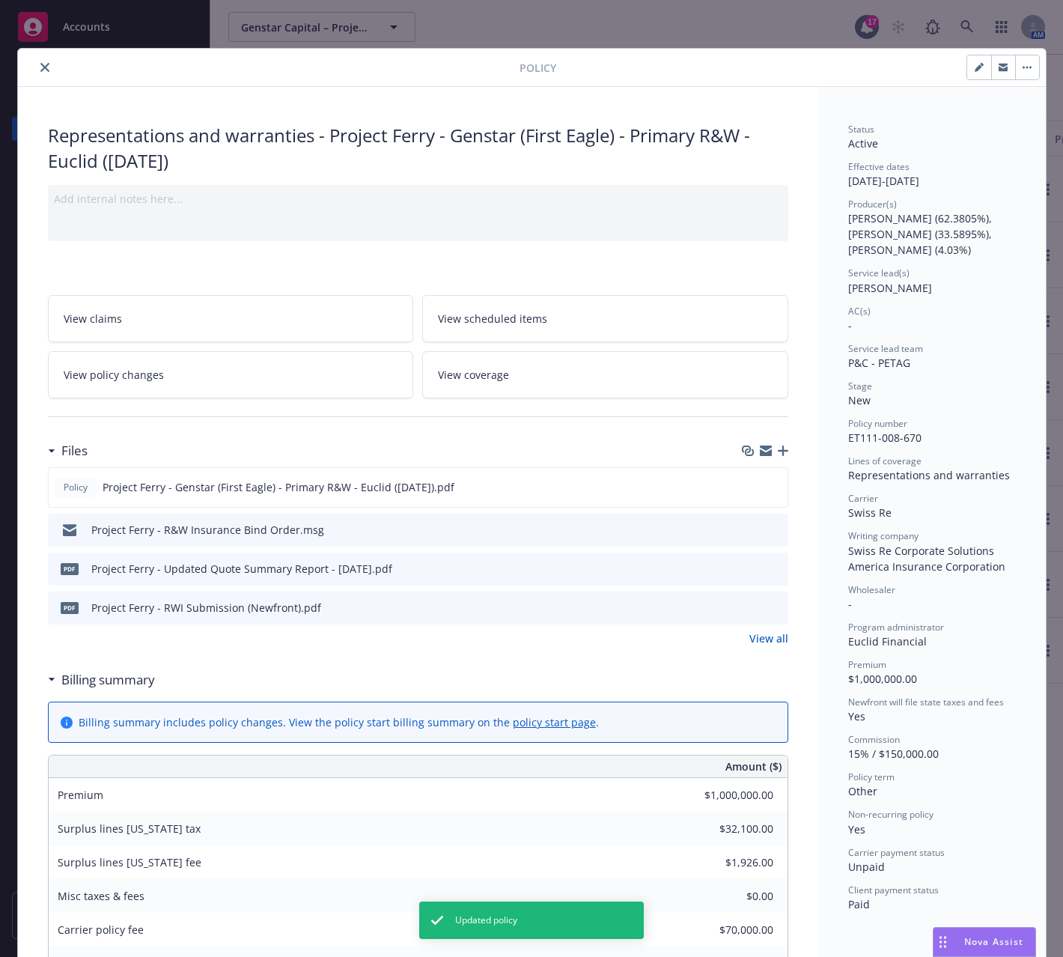
click at [705, 27] on div "Policy Representations and warranties - Project Ferry - Genstar (First Eagle) -…" at bounding box center [531, 478] width 1063 height 957
